Goal: Task Accomplishment & Management: Manage account settings

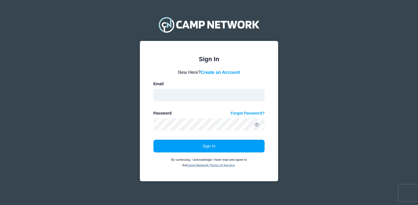
click at [232, 99] on input "email" at bounding box center [208, 95] width 111 height 13
type input "[EMAIL_ADDRESS][DOMAIN_NAME]"
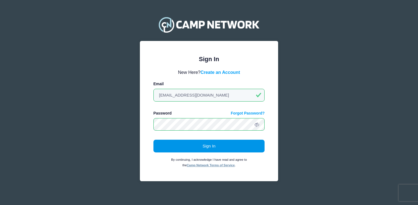
click at [213, 141] on button "Sign In" at bounding box center [208, 146] width 111 height 13
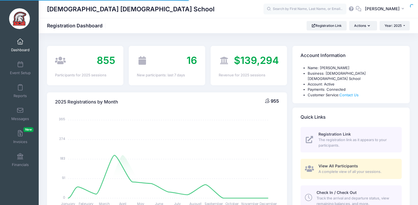
select select
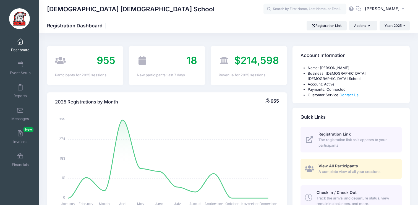
click at [318, 163] on span "View All Participants" at bounding box center [338, 165] width 40 height 5
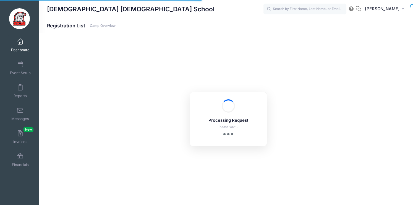
select select "10"
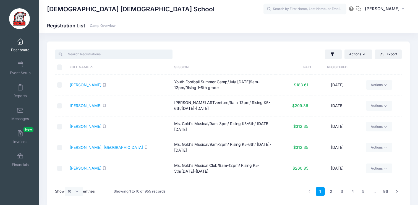
click at [147, 52] on input "search" at bounding box center [113, 53] width 117 height 9
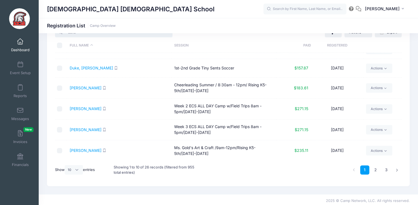
scroll to position [24, 0]
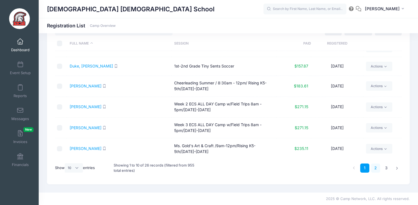
click at [377, 169] on link "2" at bounding box center [375, 167] width 9 height 9
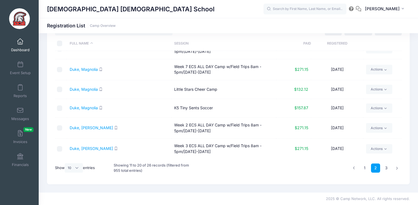
scroll to position [94, 0]
click at [385, 170] on link "3" at bounding box center [386, 167] width 9 height 9
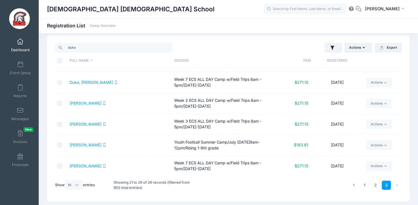
scroll to position [14, 0]
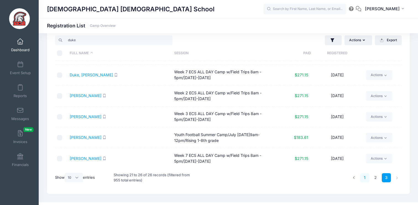
click at [365, 177] on link "1" at bounding box center [364, 177] width 9 height 9
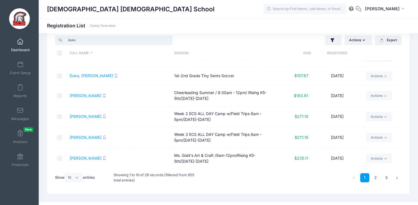
click at [108, 37] on input "duke" at bounding box center [113, 39] width 117 height 9
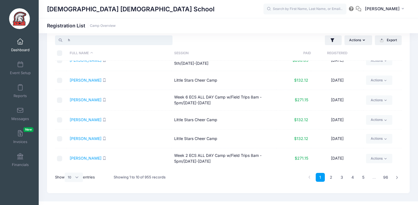
scroll to position [0, 0]
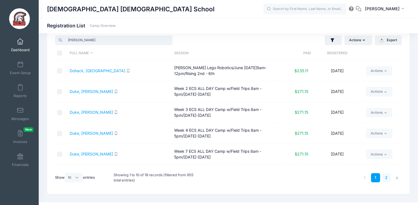
type input "hudson"
click at [383, 177] on link "2" at bounding box center [386, 177] width 9 height 9
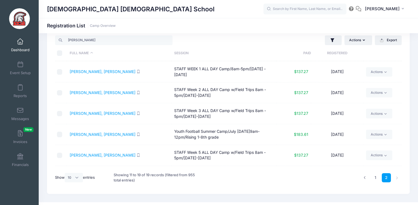
scroll to position [77, 0]
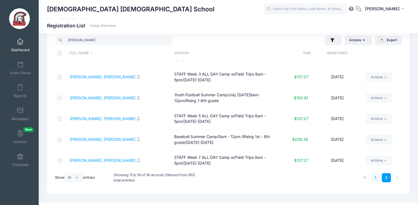
click at [374, 177] on link "1" at bounding box center [375, 177] width 9 height 9
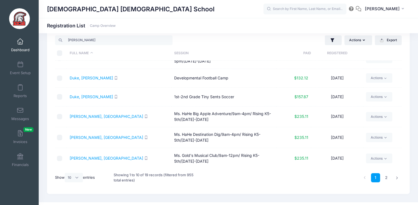
scroll to position [24, 0]
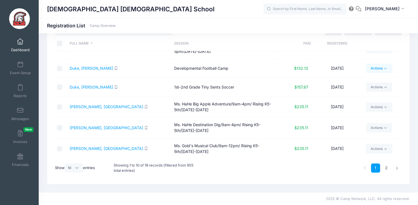
click at [384, 68] on icon at bounding box center [385, 69] width 4 height 4
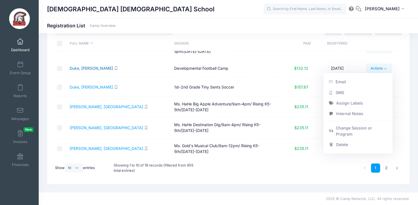
click at [85, 70] on link "Duke, [PERSON_NAME]" at bounding box center [91, 68] width 43 height 5
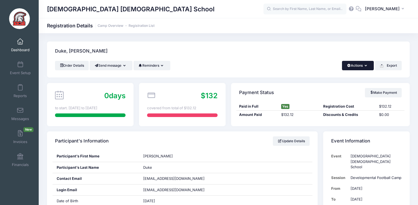
click at [368, 68] on button "Actions" at bounding box center [358, 65] width 32 height 9
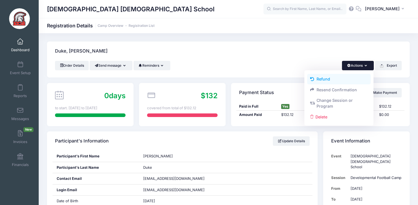
click at [343, 79] on link "Refund" at bounding box center [339, 79] width 64 height 11
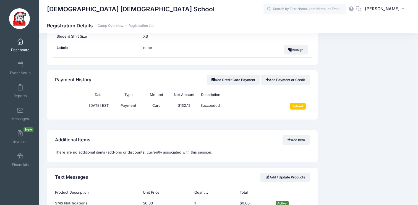
scroll to position [422, 0]
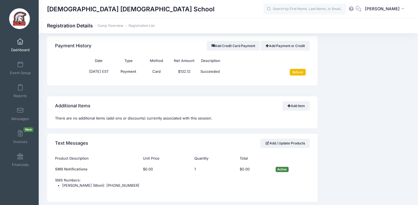
click at [300, 74] on input "Refund" at bounding box center [298, 72] width 16 height 7
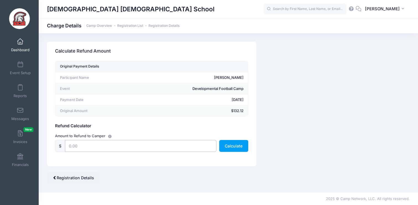
click at [152, 147] on input "text" at bounding box center [140, 146] width 151 height 12
click at [106, 146] on input "text" at bounding box center [140, 146] width 151 height 12
type input "132.12"
click at [247, 142] on button "Calculate" at bounding box center [233, 146] width 29 height 12
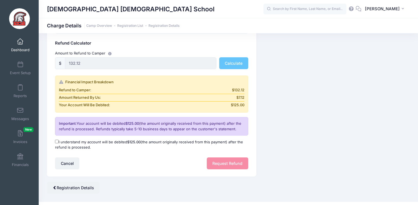
scroll to position [84, 0]
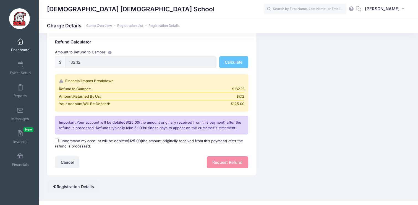
click at [177, 140] on label "I understand my account will be debited $125.00 (the amount originally received…" at bounding box center [151, 143] width 193 height 11
click at [59, 140] on input "I understand my account will be debited $125.00 (the amount originally received…" at bounding box center [57, 140] width 4 height 4
checkbox input "true"
click at [222, 163] on button "Request Refund" at bounding box center [227, 162] width 41 height 12
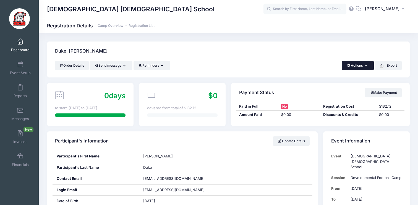
click at [362, 69] on button "Actions" at bounding box center [358, 65] width 32 height 9
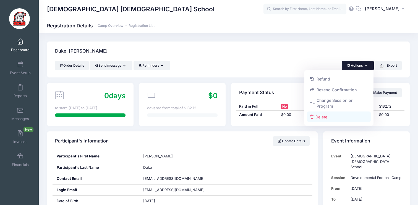
click at [342, 121] on link "Delete" at bounding box center [339, 116] width 64 height 11
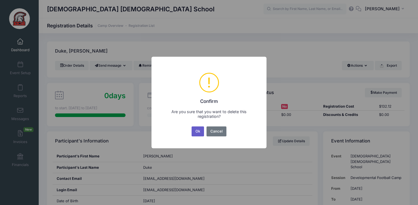
click at [196, 134] on button "Ok" at bounding box center [198, 131] width 13 height 10
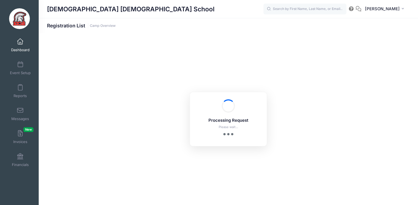
select select "10"
